Goal: Task Accomplishment & Management: Manage account settings

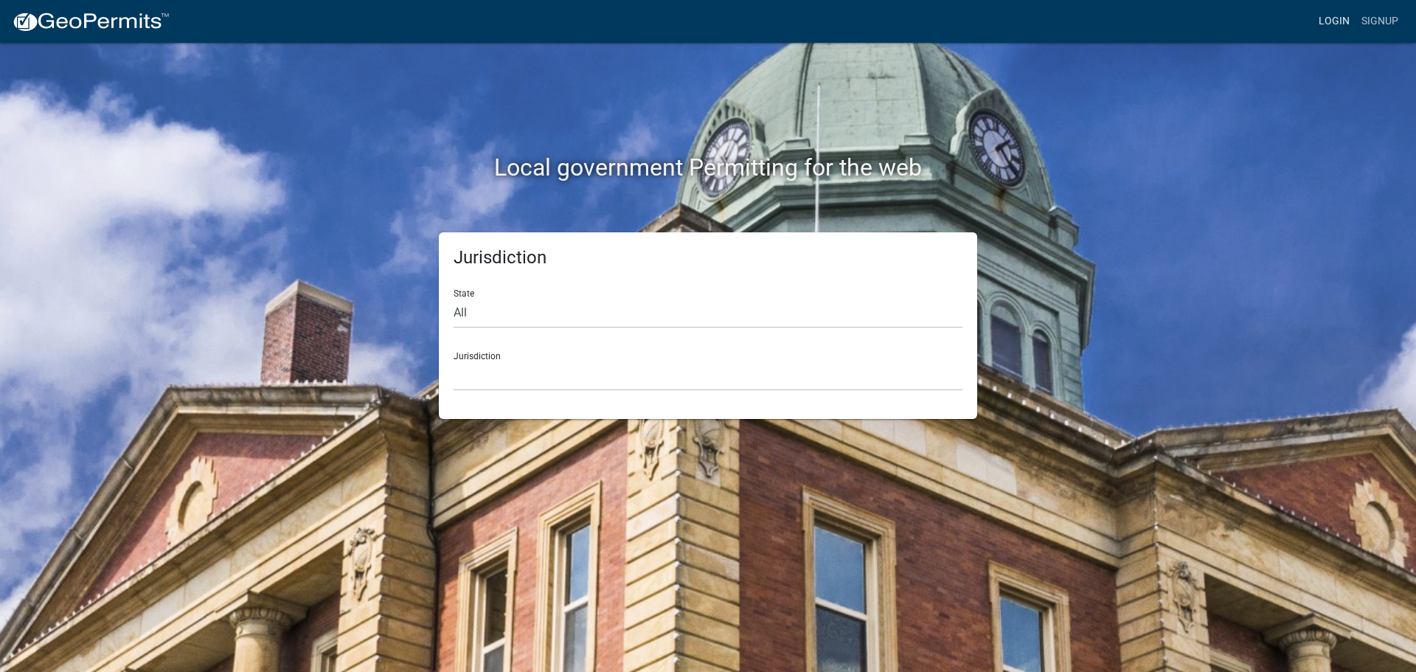
click at [1132, 20] on link "Login" at bounding box center [1333, 21] width 43 height 28
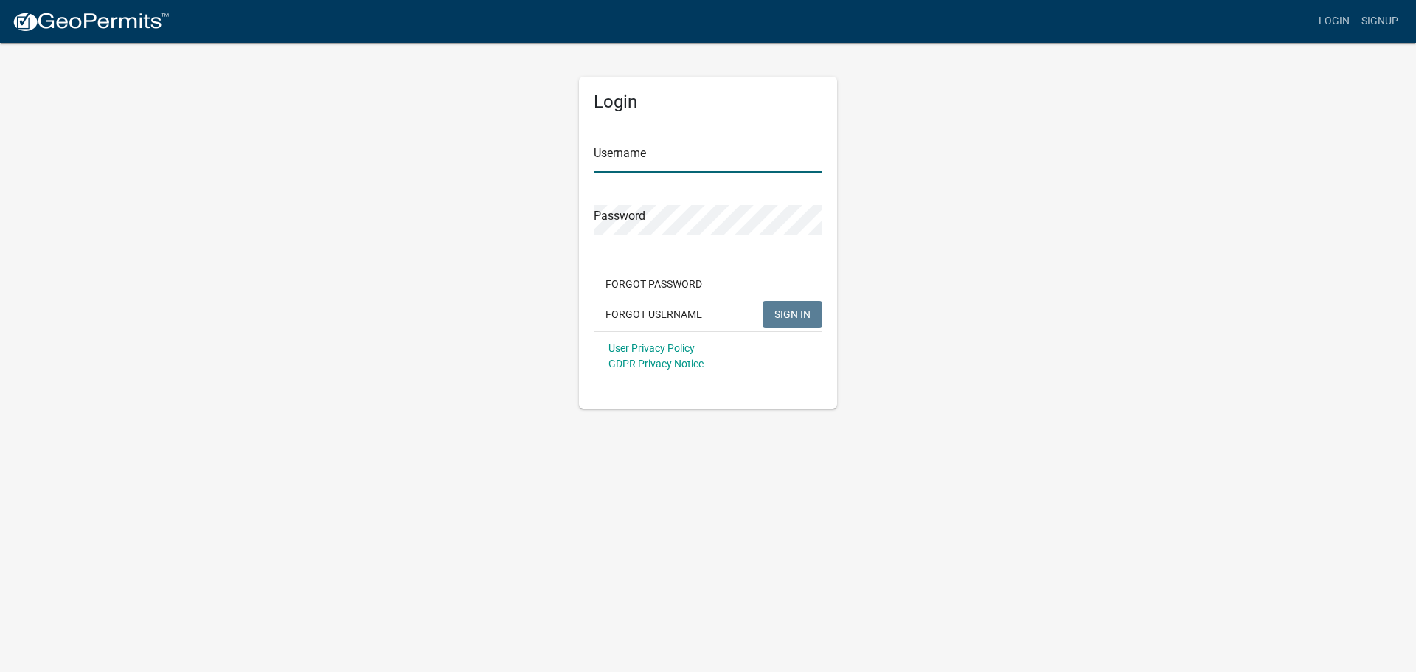
type input "[PERSON_NAME].[PERSON_NAME]"
click at [785, 315] on span "SIGN IN" at bounding box center [792, 313] width 36 height 12
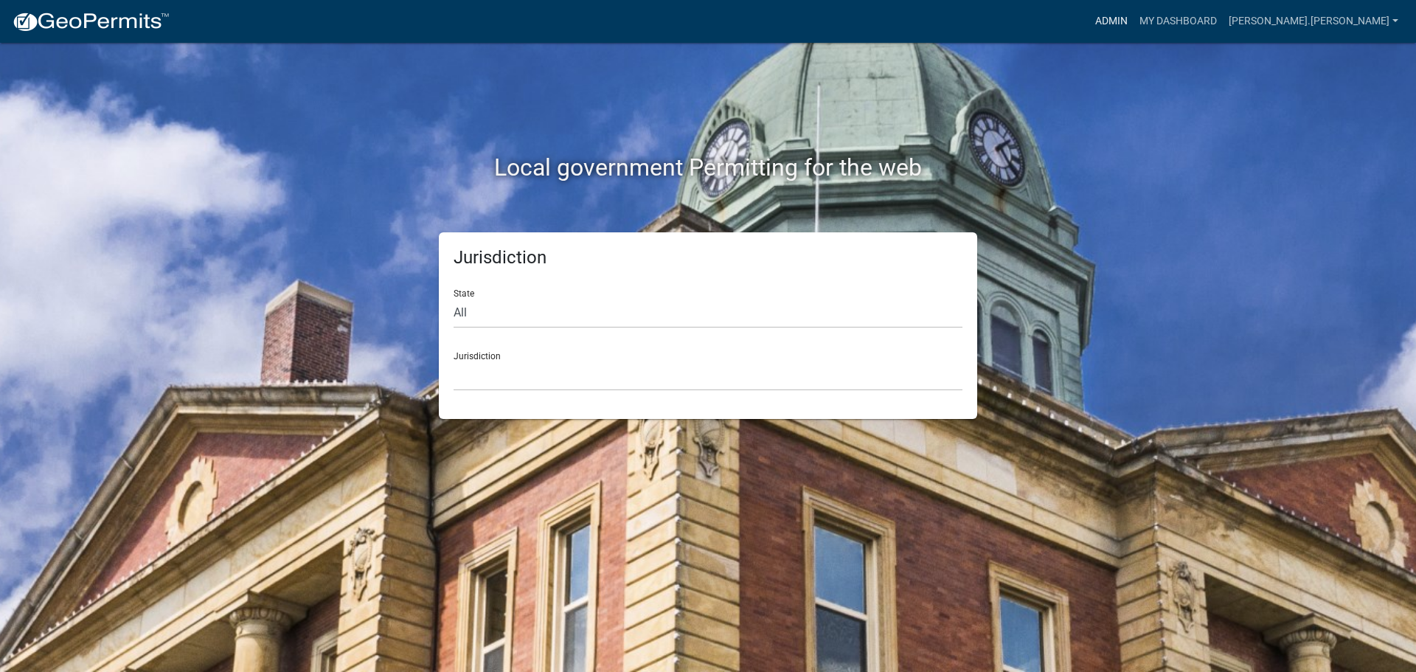
click at [1132, 16] on link "Admin" at bounding box center [1111, 21] width 44 height 28
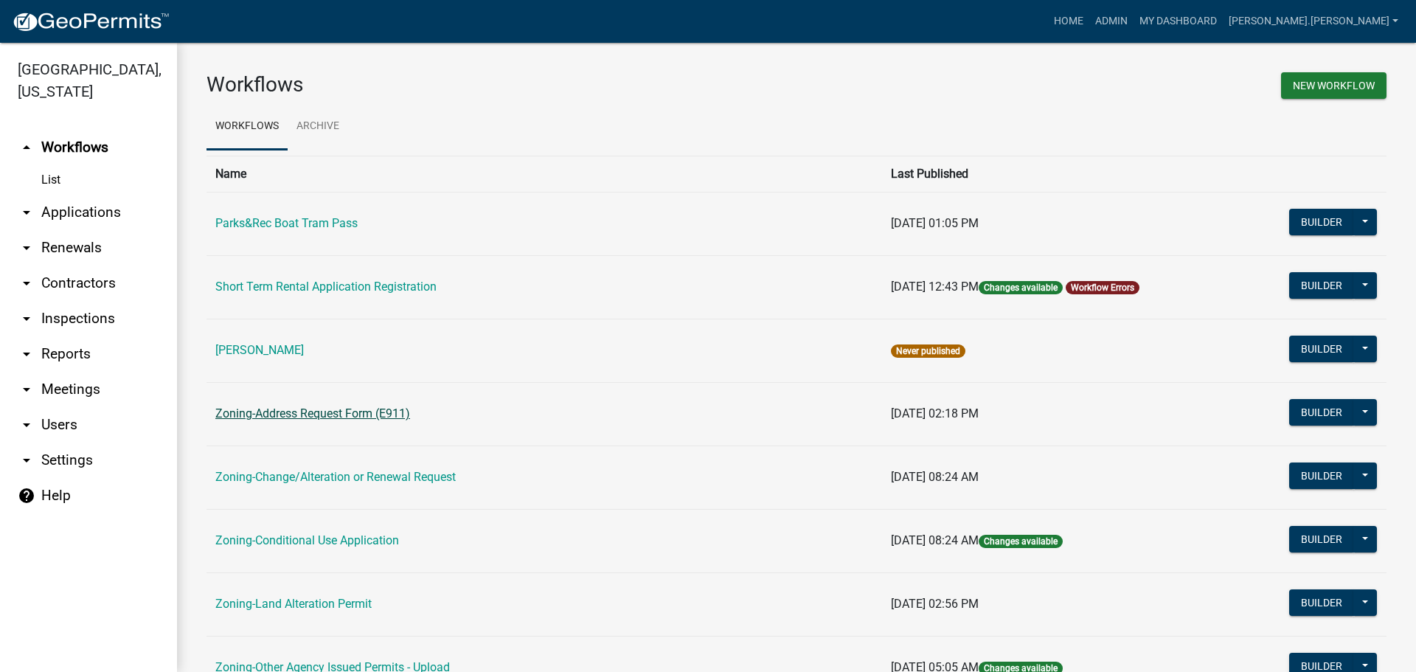
click at [333, 417] on link "Zoning-Address Request Form (E911)" at bounding box center [312, 413] width 195 height 14
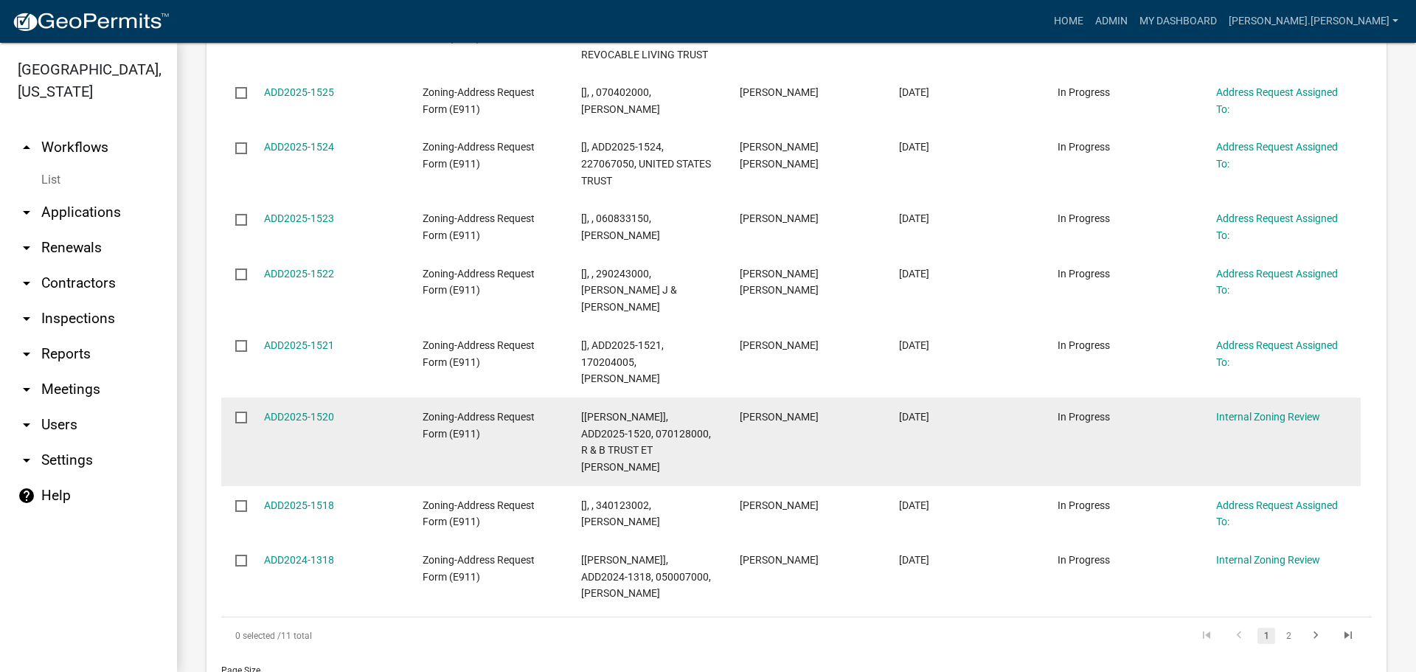
scroll to position [590, 0]
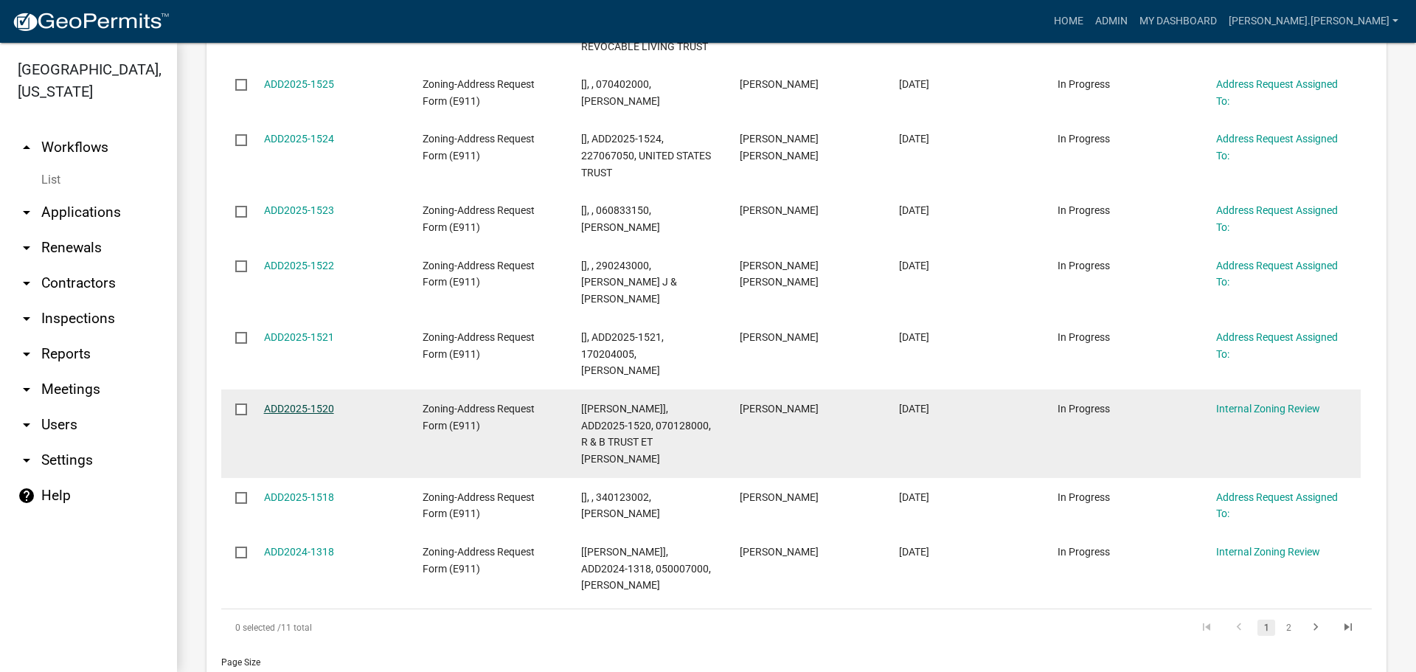
click at [319, 403] on link "ADD2025-1520" at bounding box center [299, 409] width 70 height 12
